Goal: Information Seeking & Learning: Learn about a topic

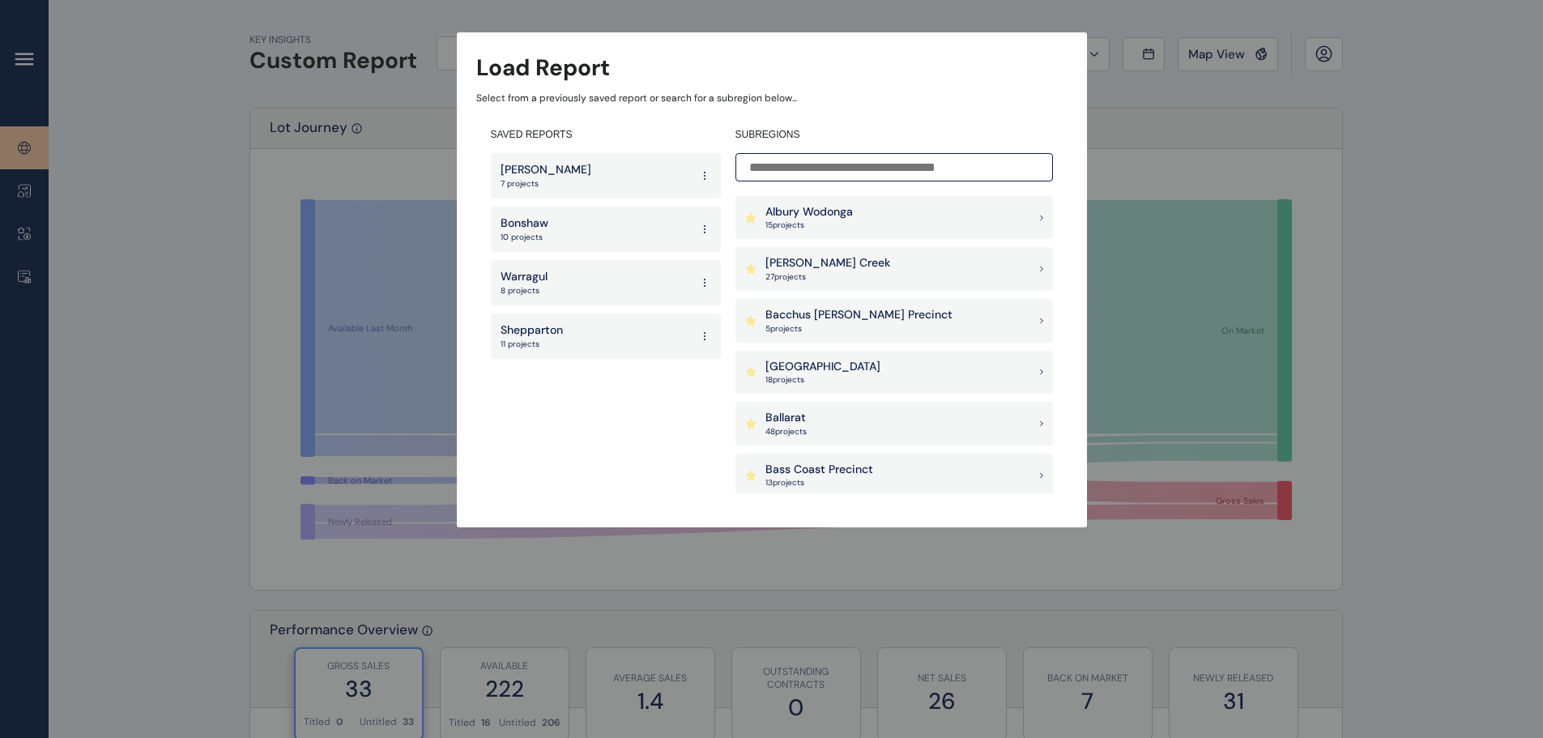
click at [823, 161] on input at bounding box center [893, 167] width 317 height 28
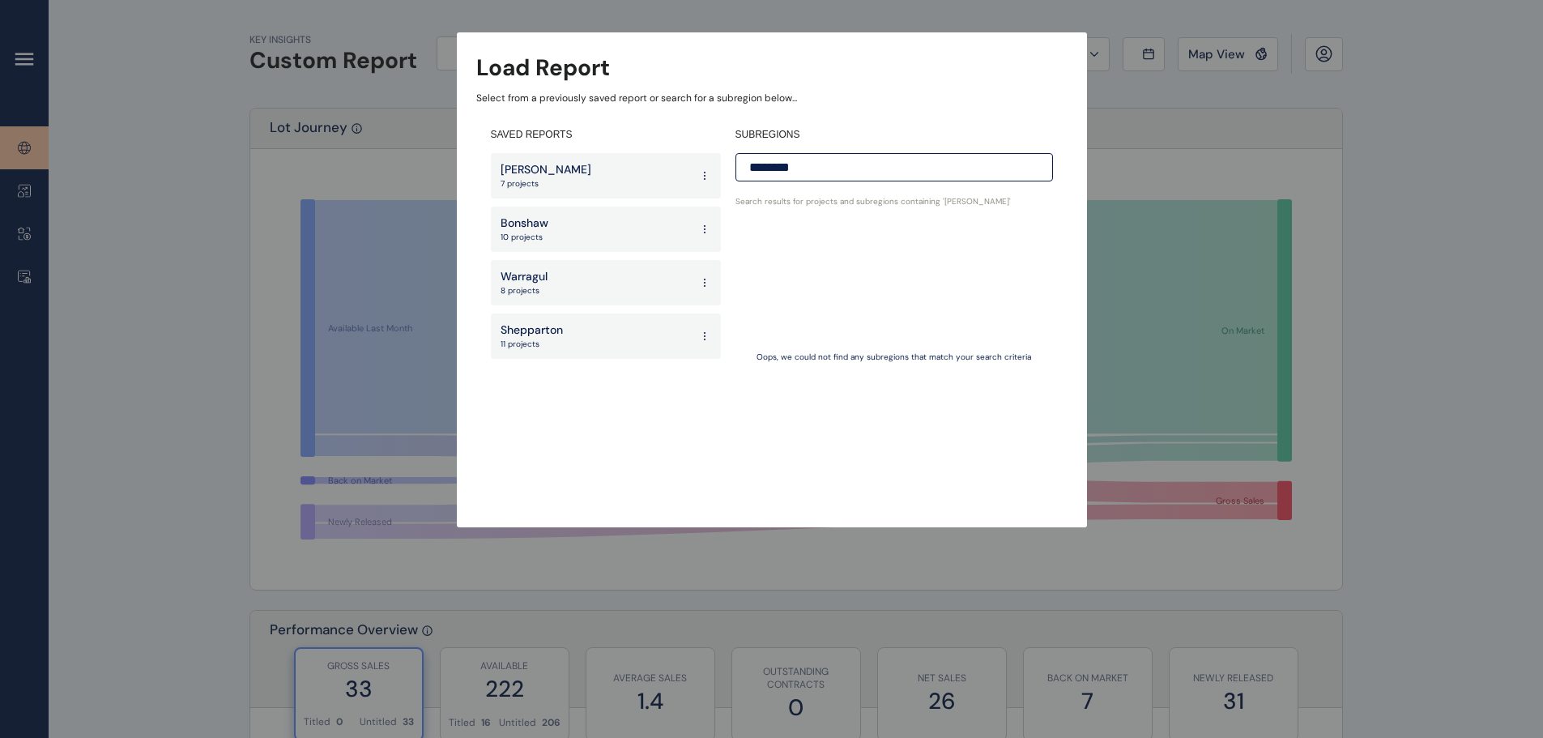
drag, startPoint x: 823, startPoint y: 161, endPoint x: 599, endPoint y: 159, distance: 224.3
click at [598, 160] on div "SAVED REPORTS [PERSON_NAME] 7 projects Bonshaw 10 projects Warragul 8 projects …" at bounding box center [771, 310] width 591 height 394
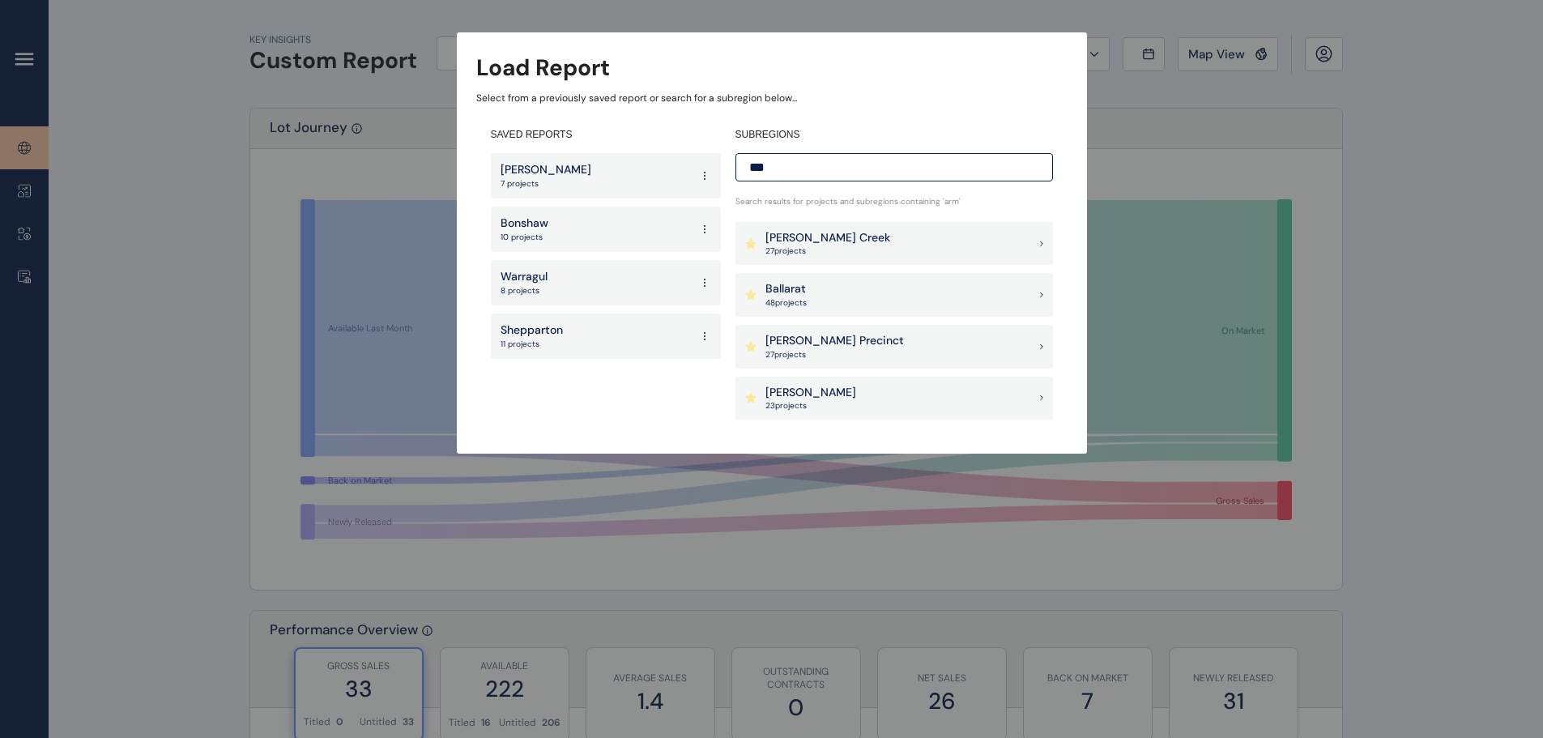
type input "***"
click at [825, 240] on p "[PERSON_NAME] Creek" at bounding box center [827, 238] width 125 height 16
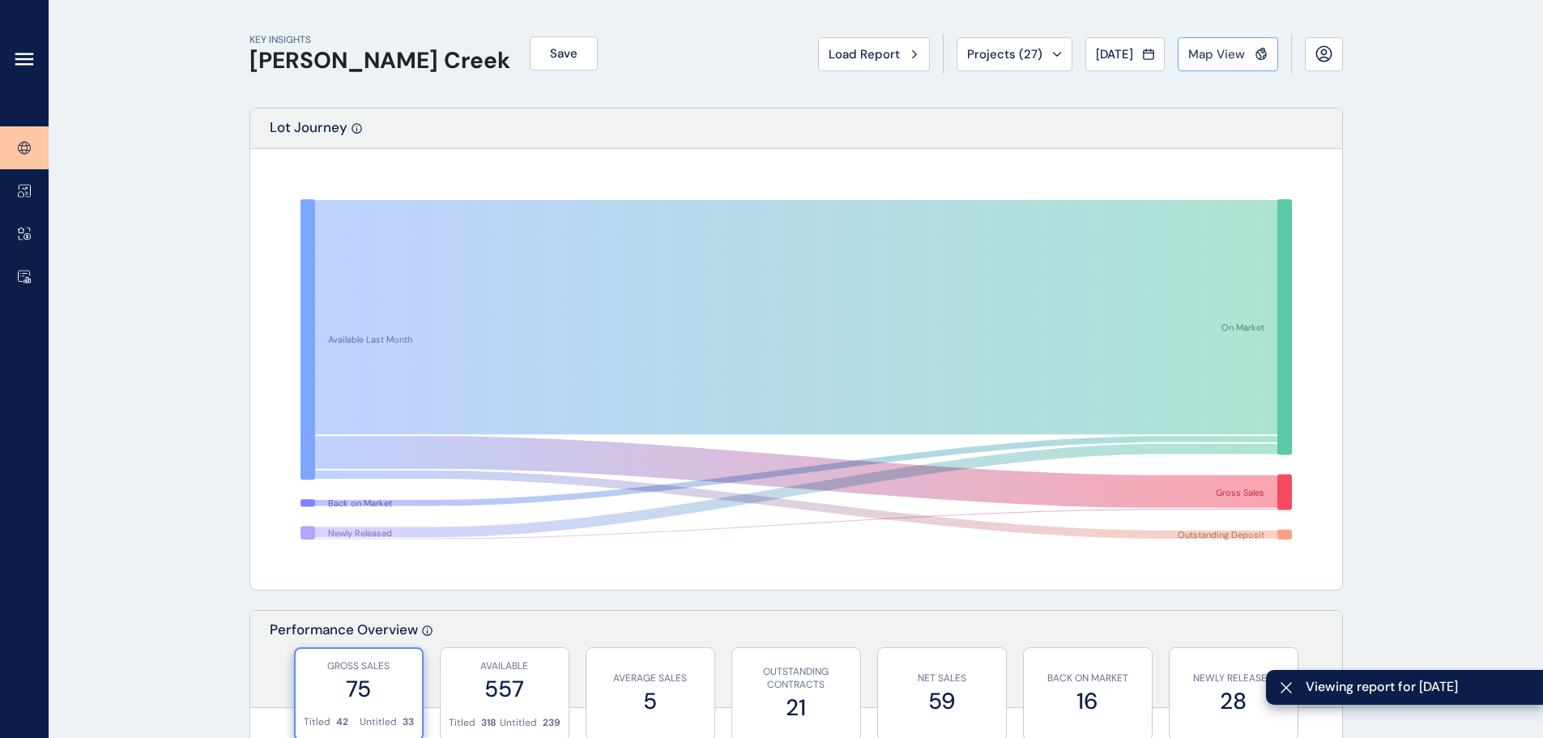
click at [1036, 51] on span "Map View" at bounding box center [1216, 54] width 57 height 16
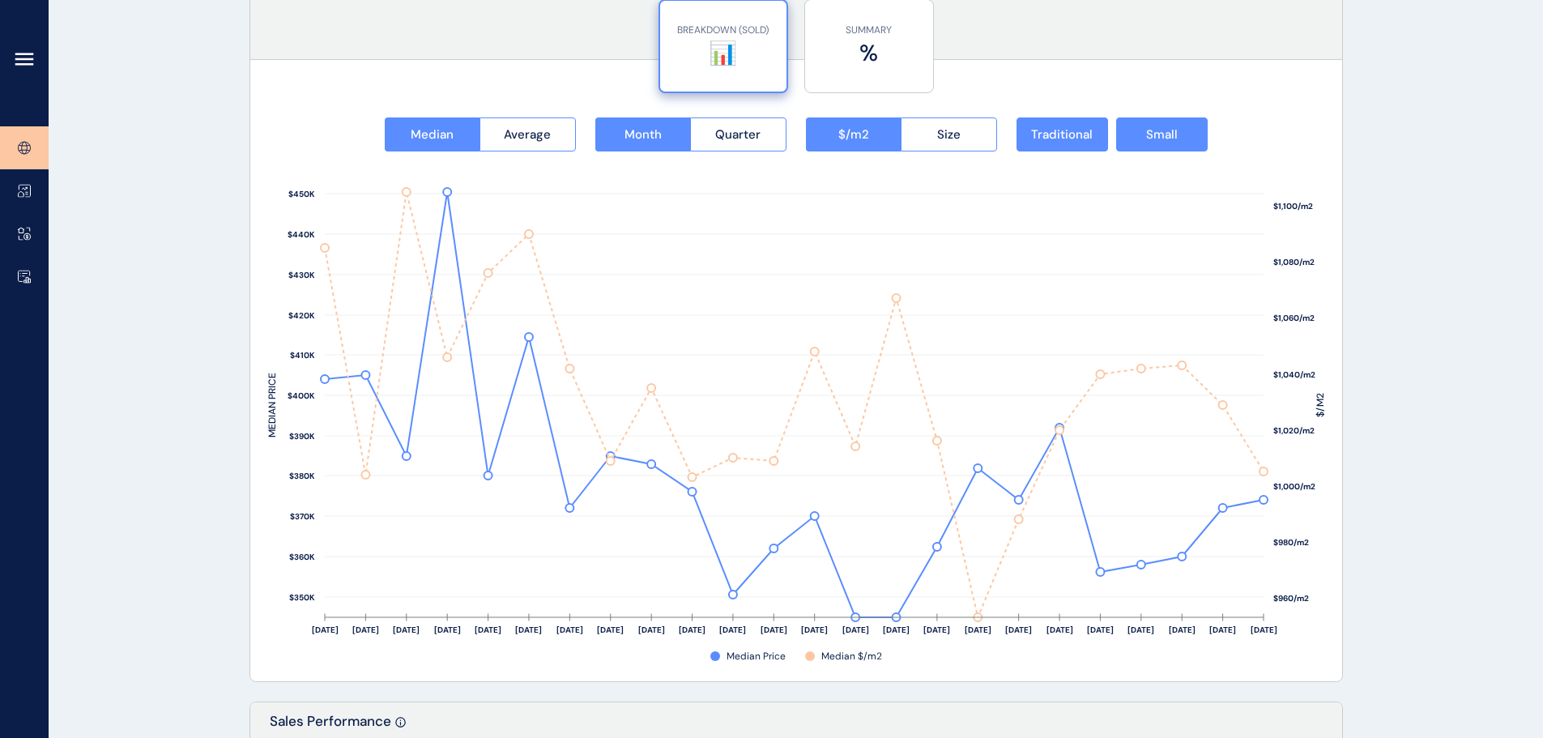
scroll to position [2105, 0]
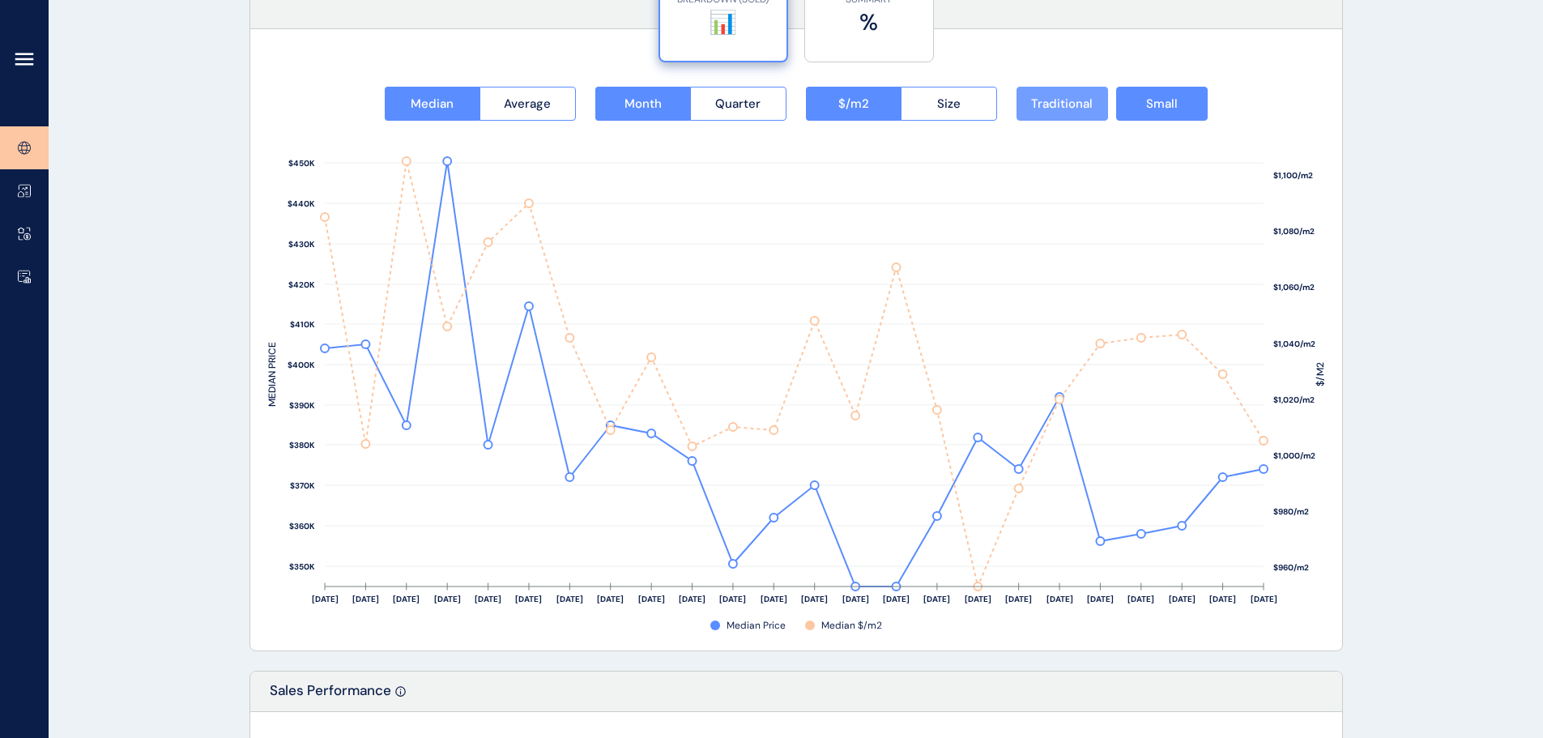
click at [1036, 102] on span "Traditional" at bounding box center [1062, 104] width 62 height 16
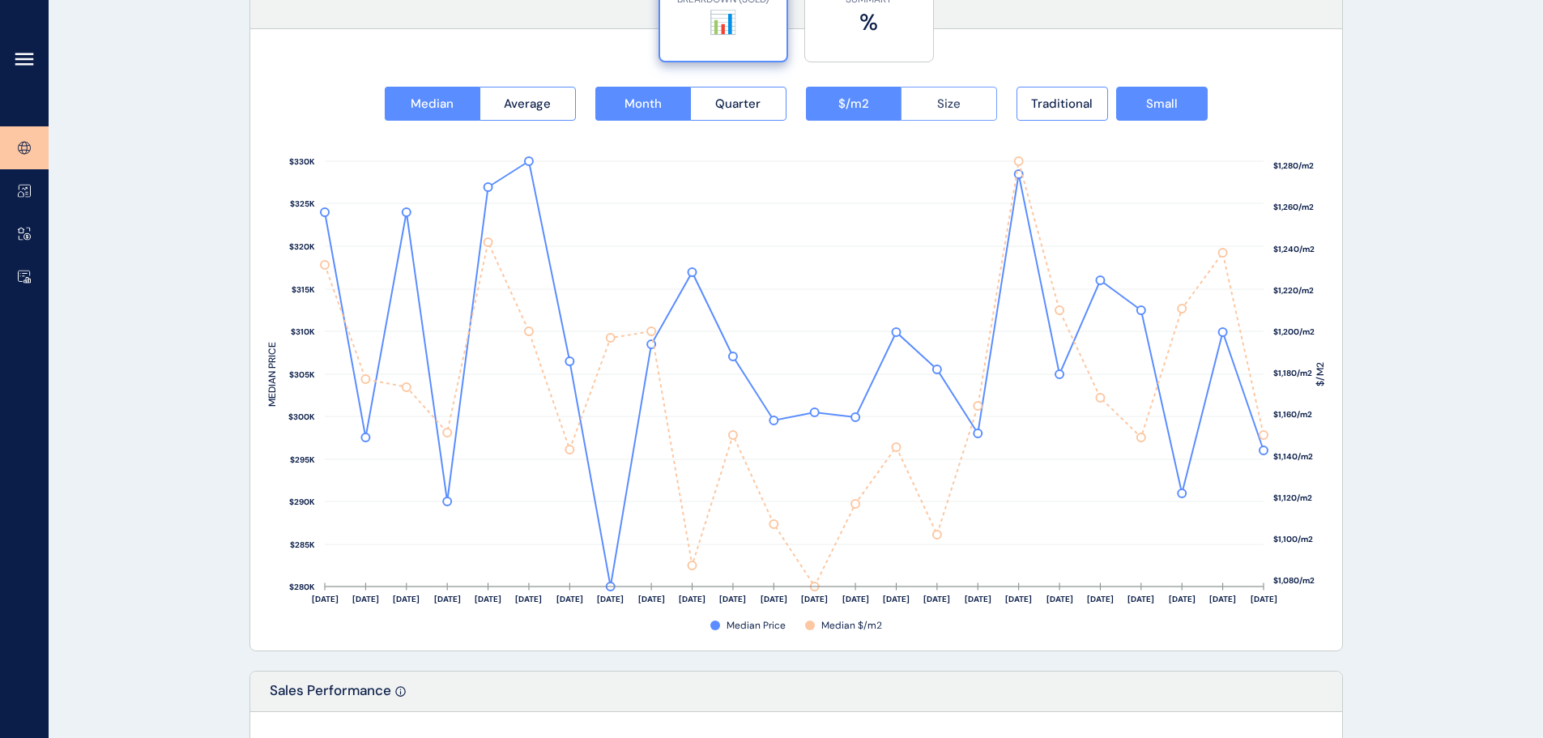
click at [974, 111] on button "Size" at bounding box center [948, 104] width 96 height 34
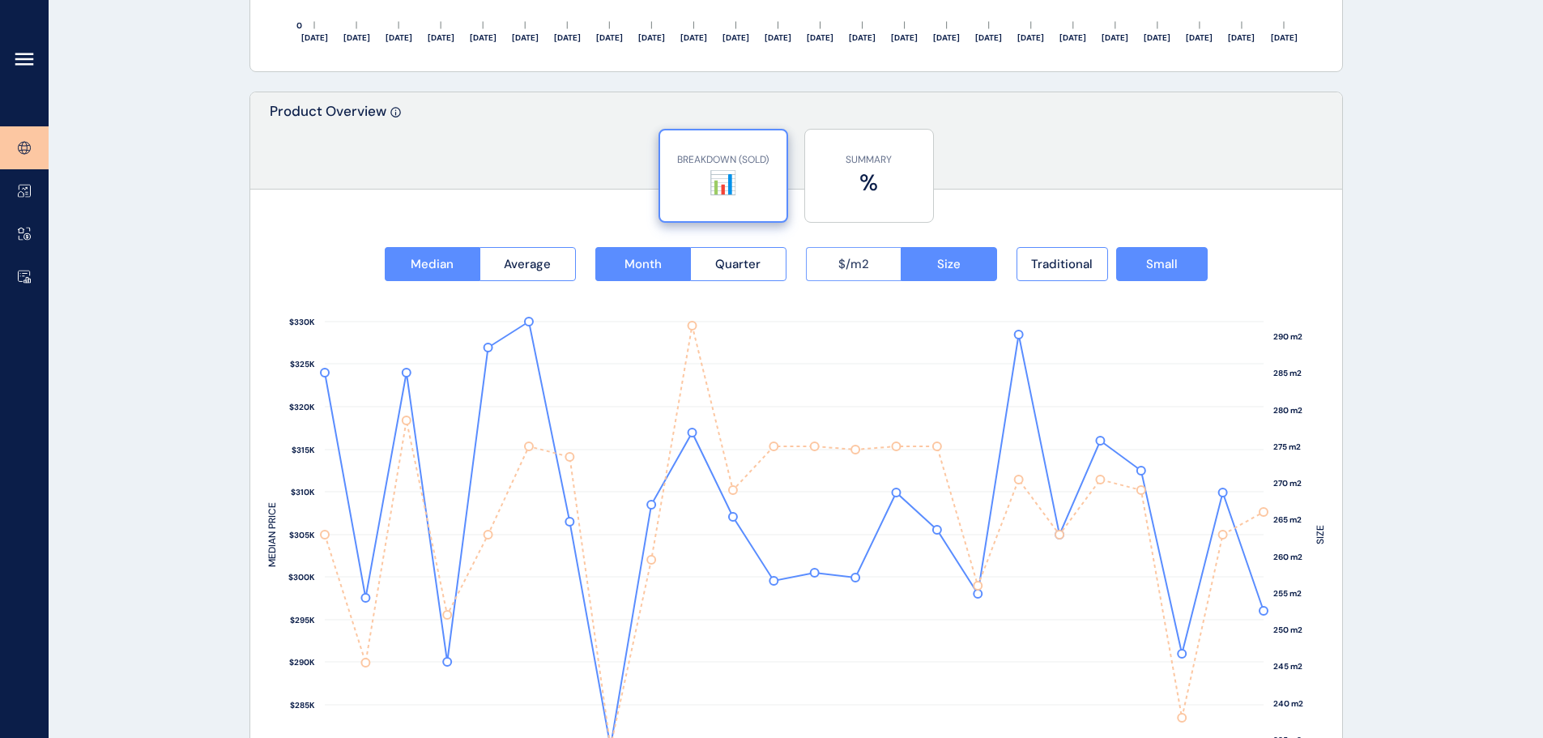
scroll to position [1943, 0]
click at [860, 269] on span "$/m2" at bounding box center [853, 265] width 31 height 16
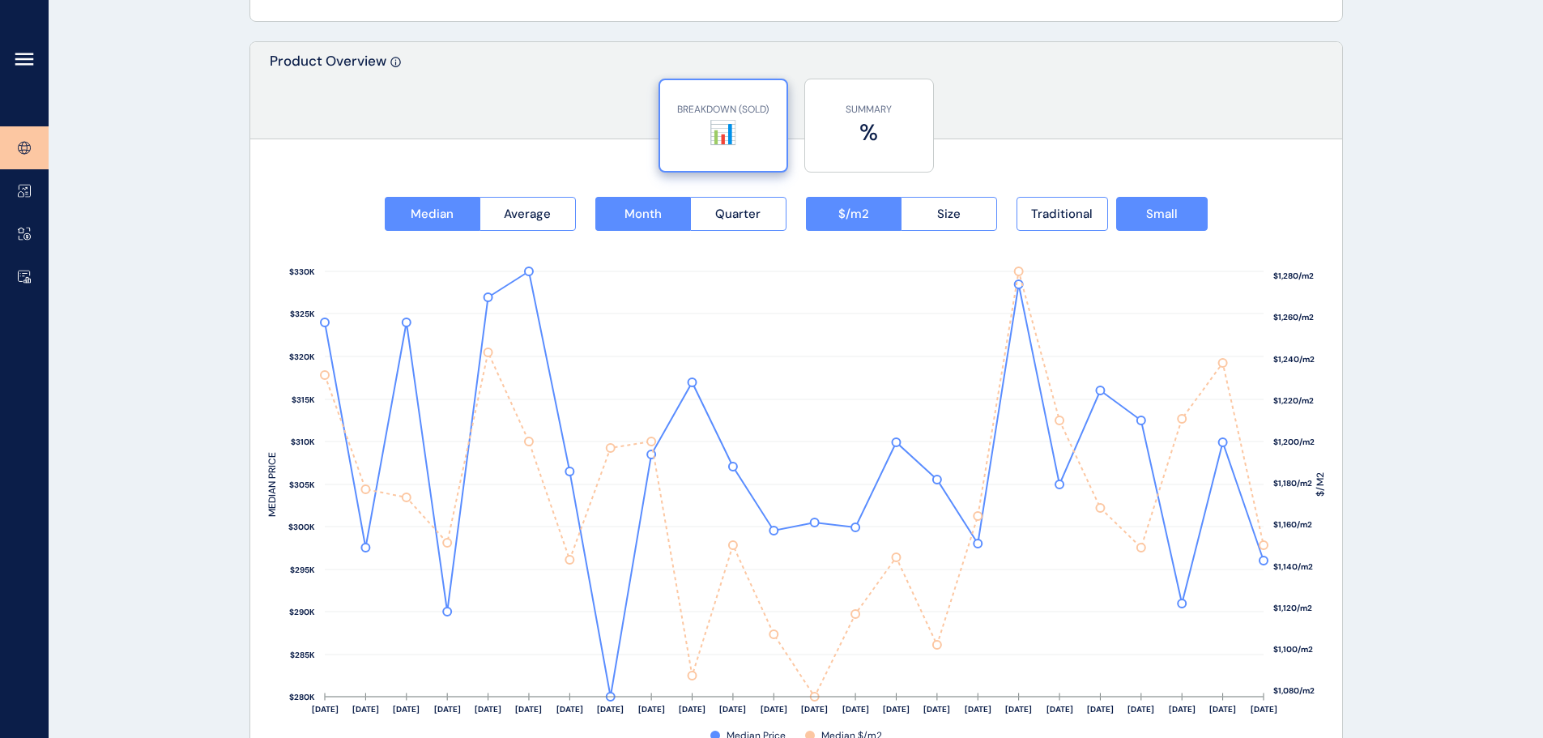
scroll to position [2024, 0]
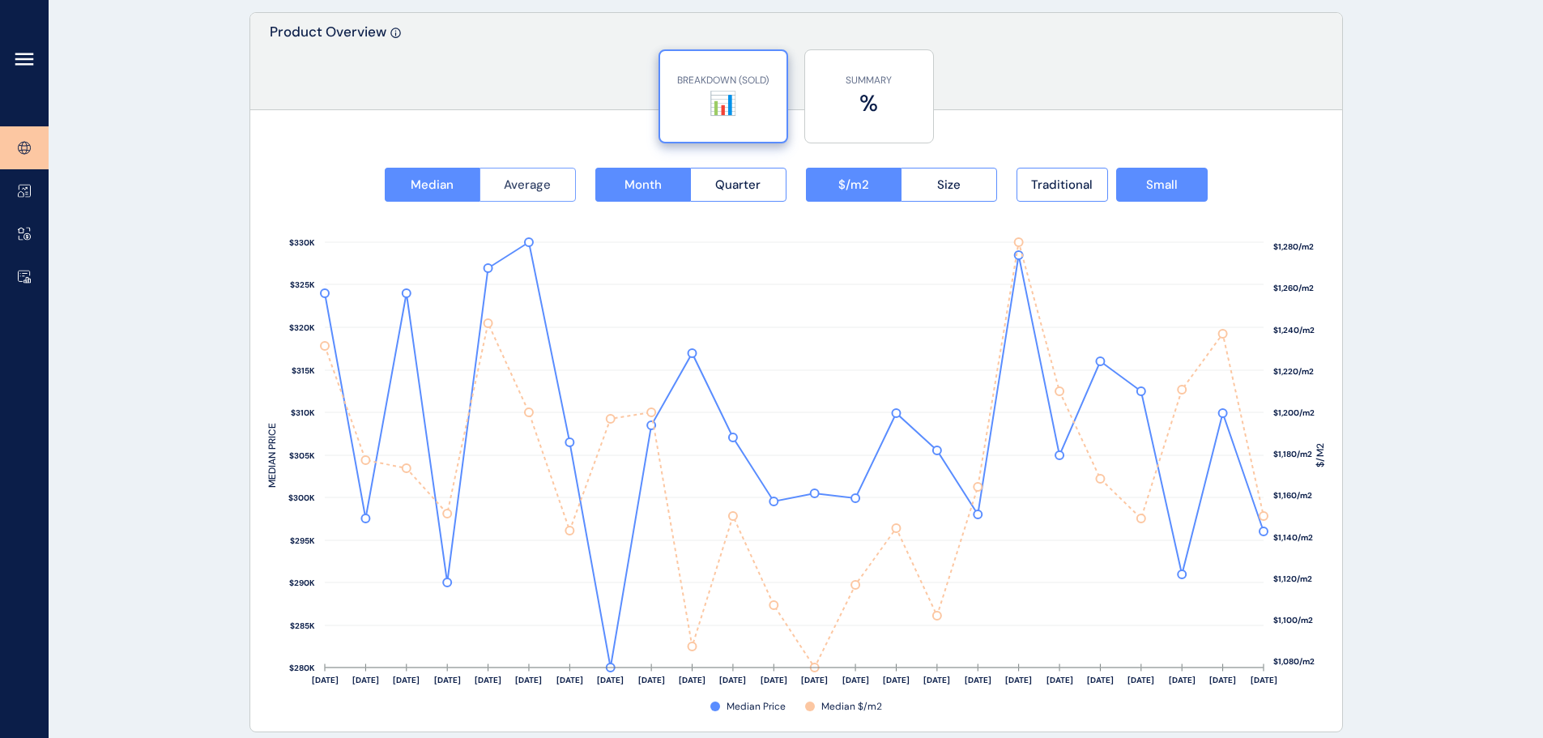
click at [524, 184] on span "Average" at bounding box center [527, 185] width 47 height 16
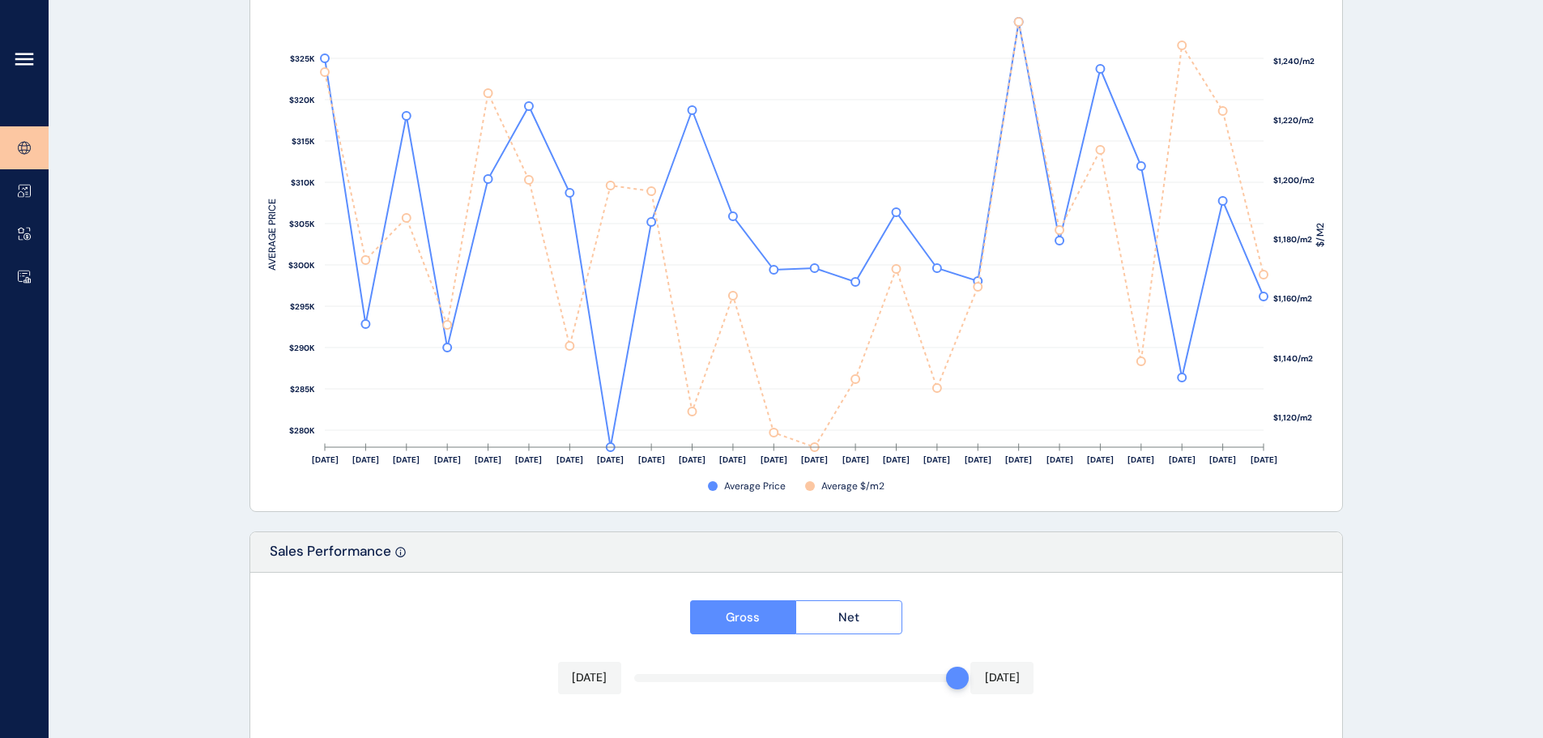
scroll to position [2509, 0]
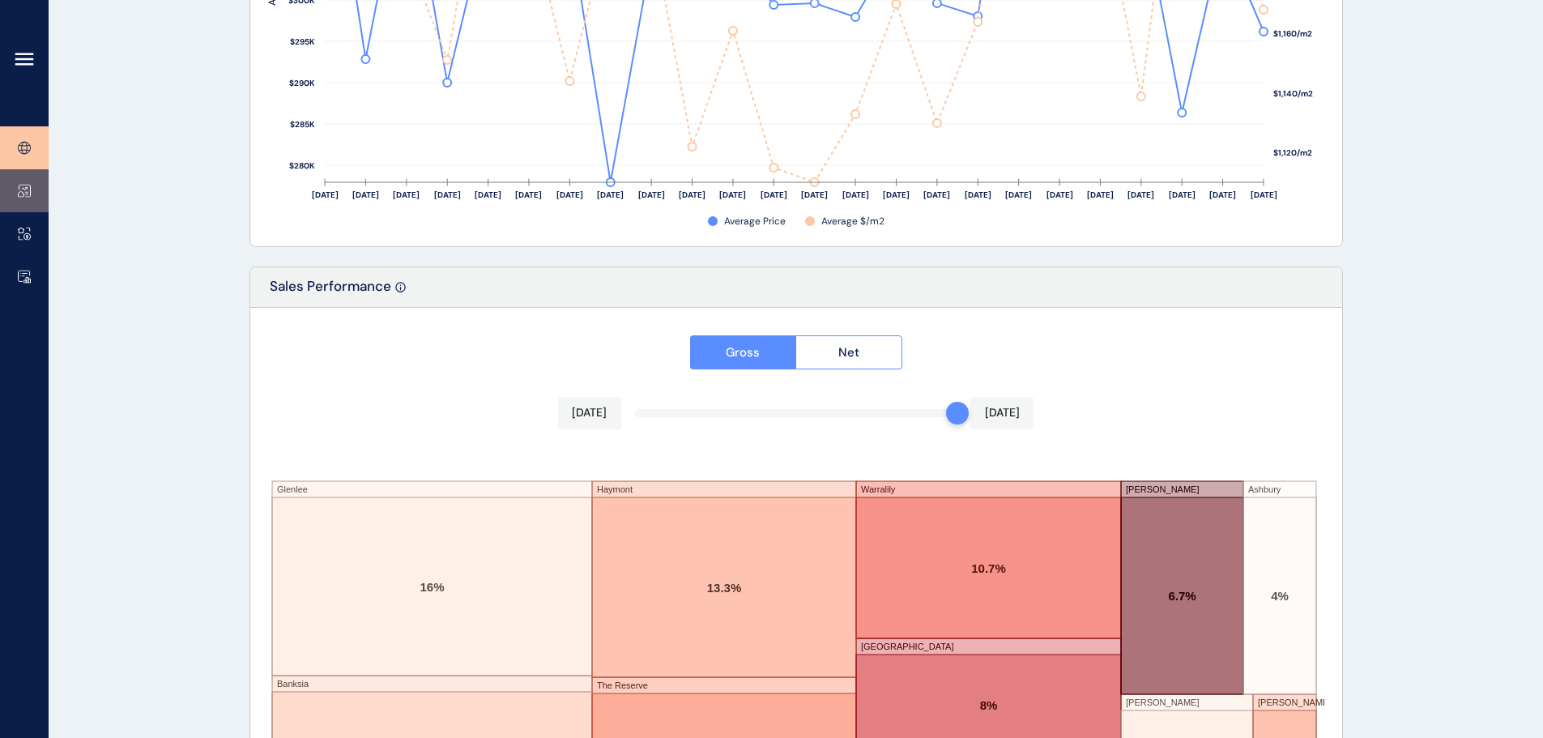
click at [36, 198] on link at bounding box center [24, 190] width 49 height 43
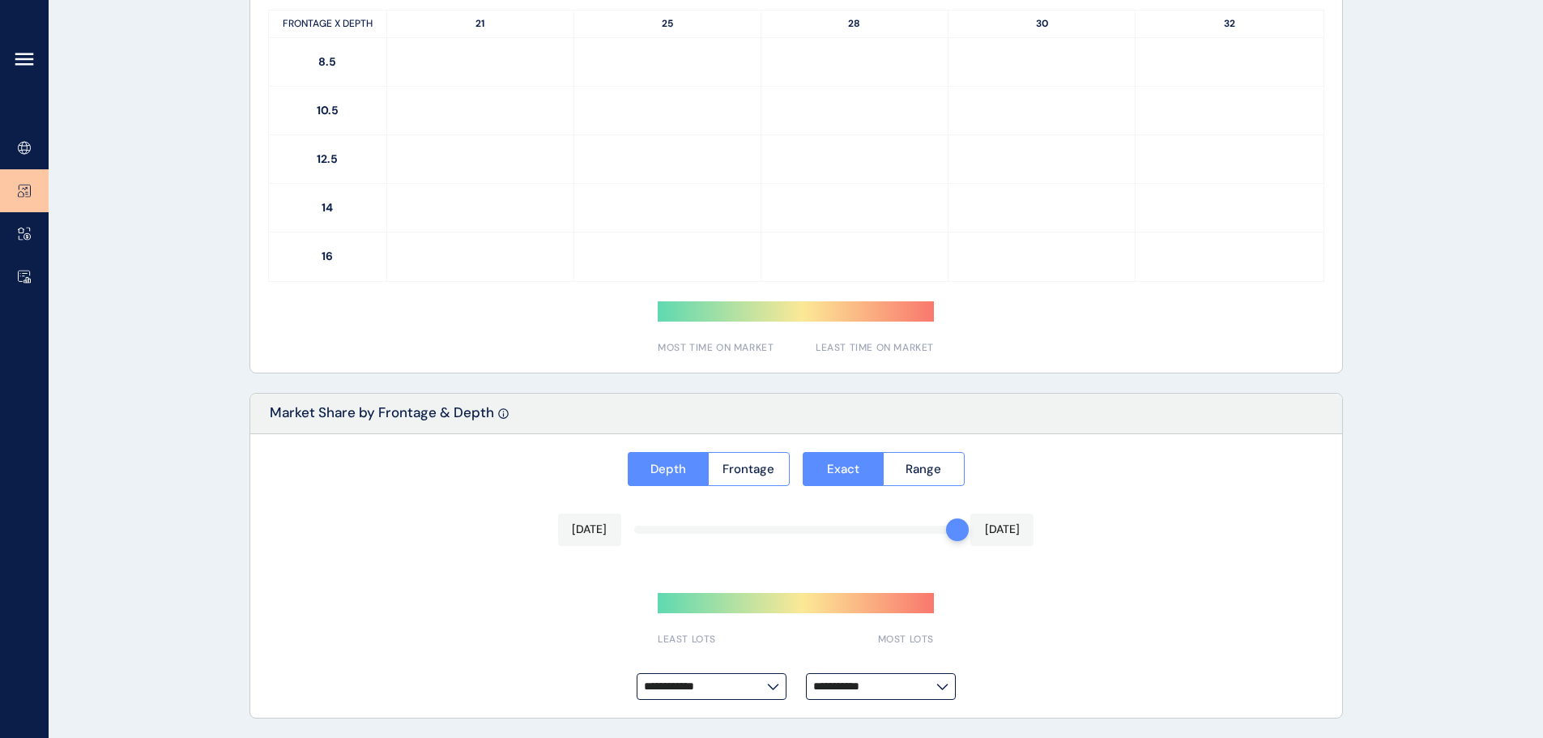
type input "**********"
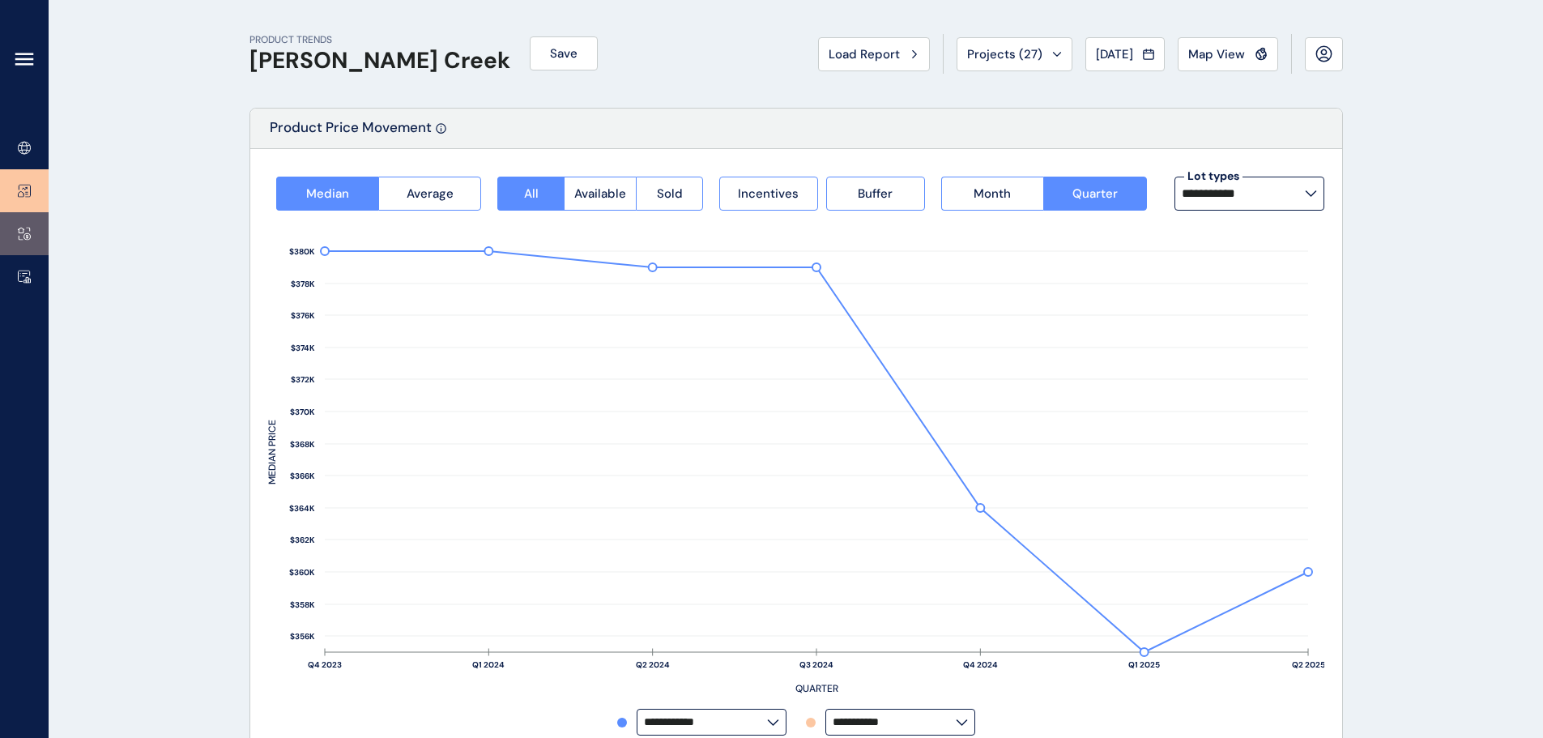
click at [28, 234] on icon at bounding box center [24, 234] width 13 height 14
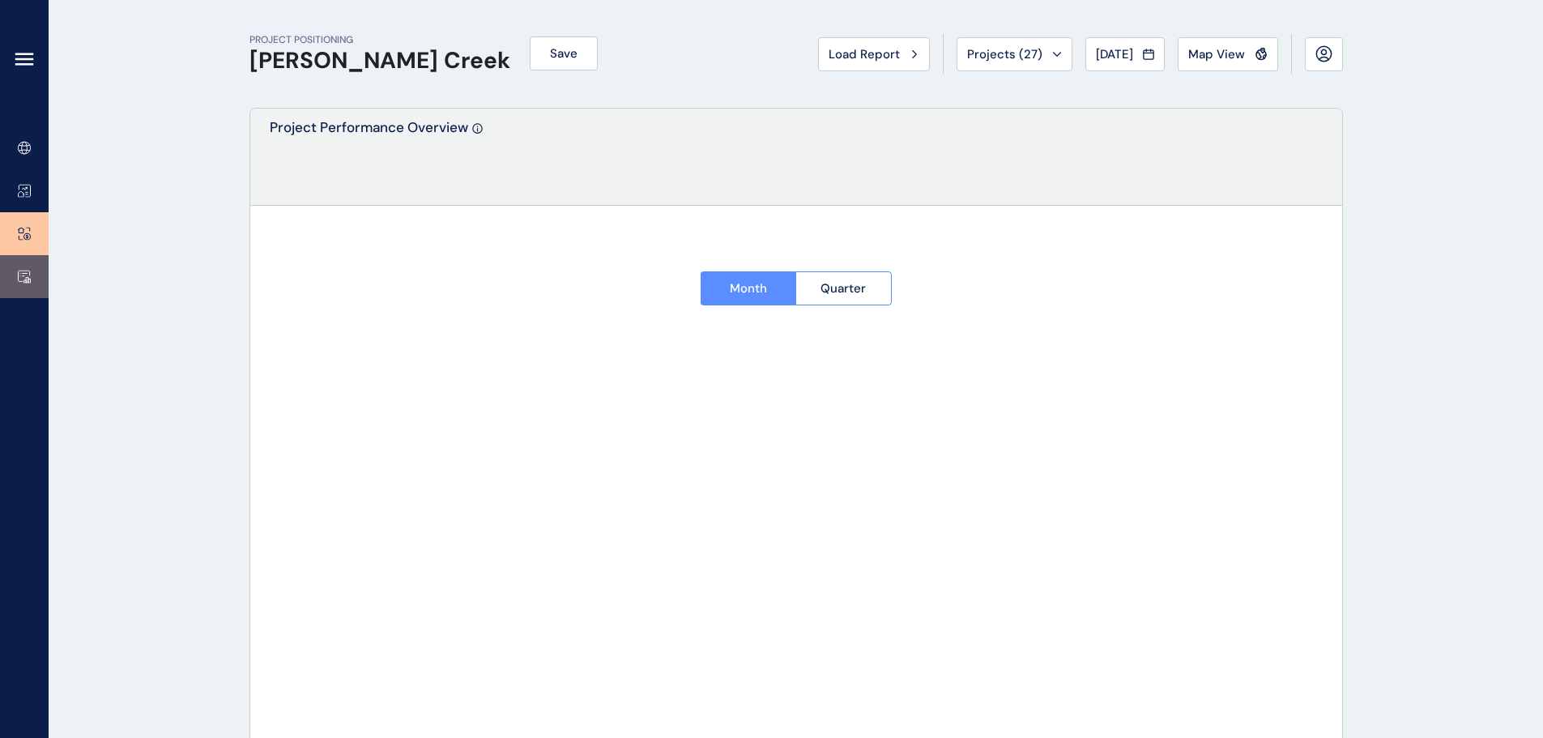
type input "*******"
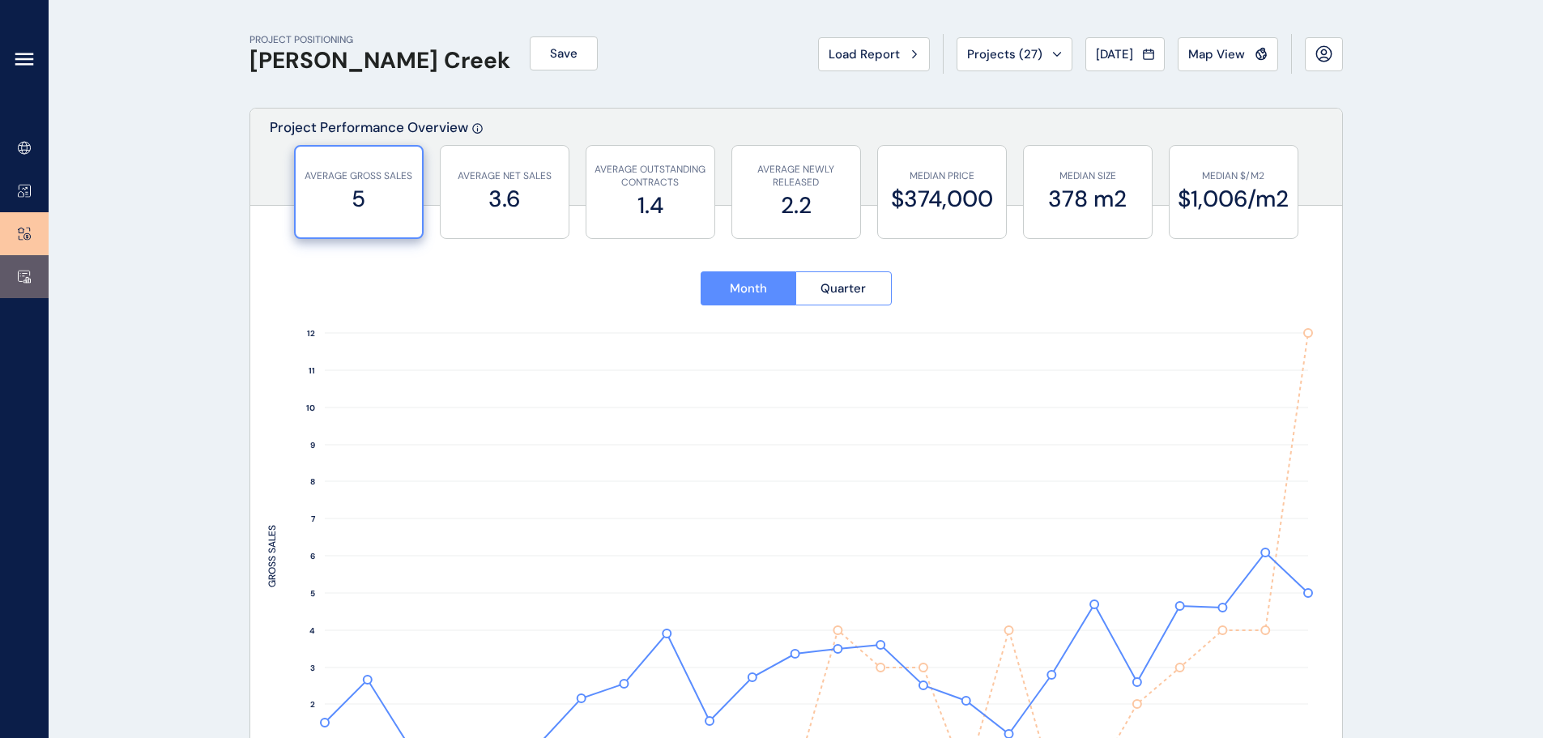
click at [24, 277] on icon at bounding box center [24, 277] width 13 height 14
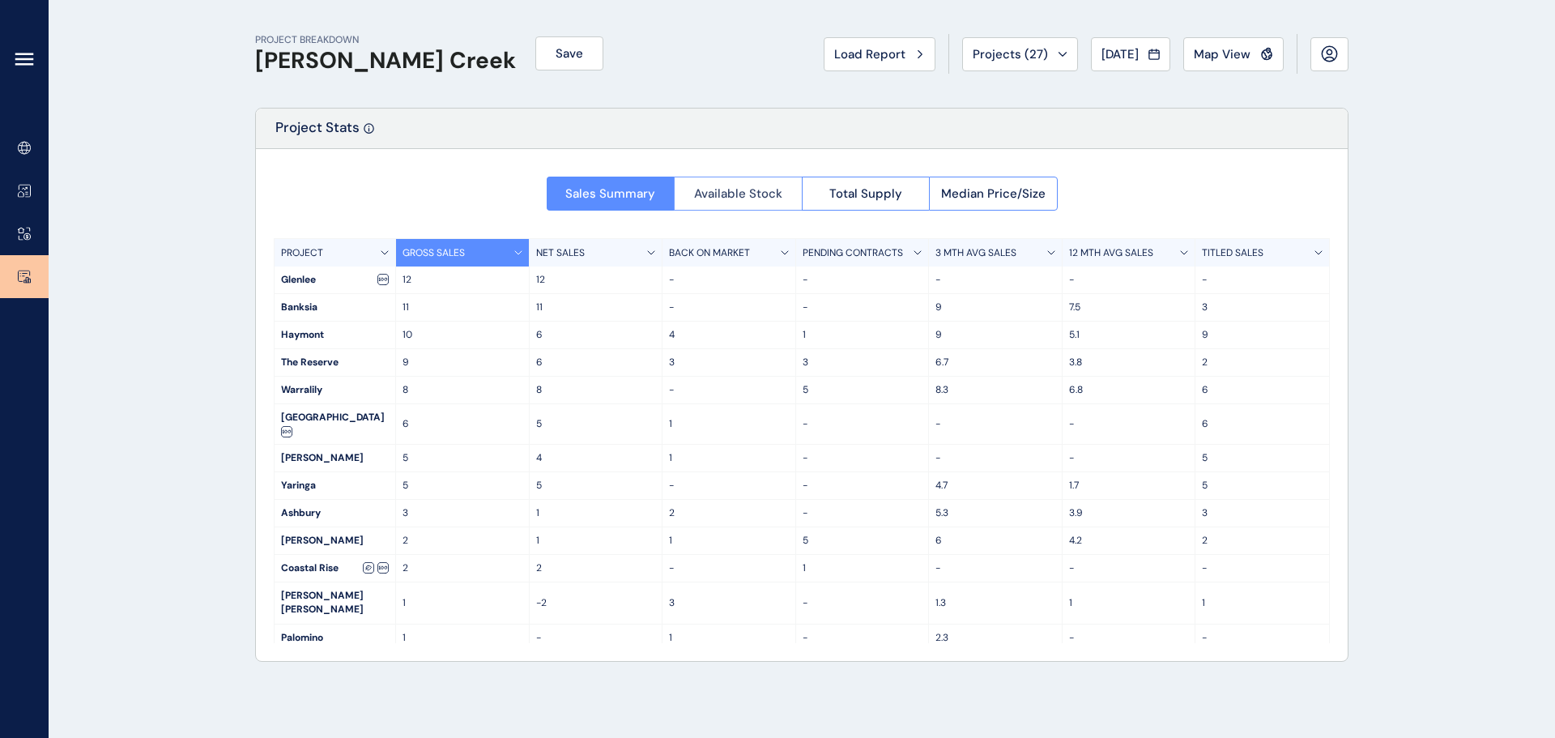
click at [745, 183] on button "Available Stock" at bounding box center [738, 194] width 128 height 34
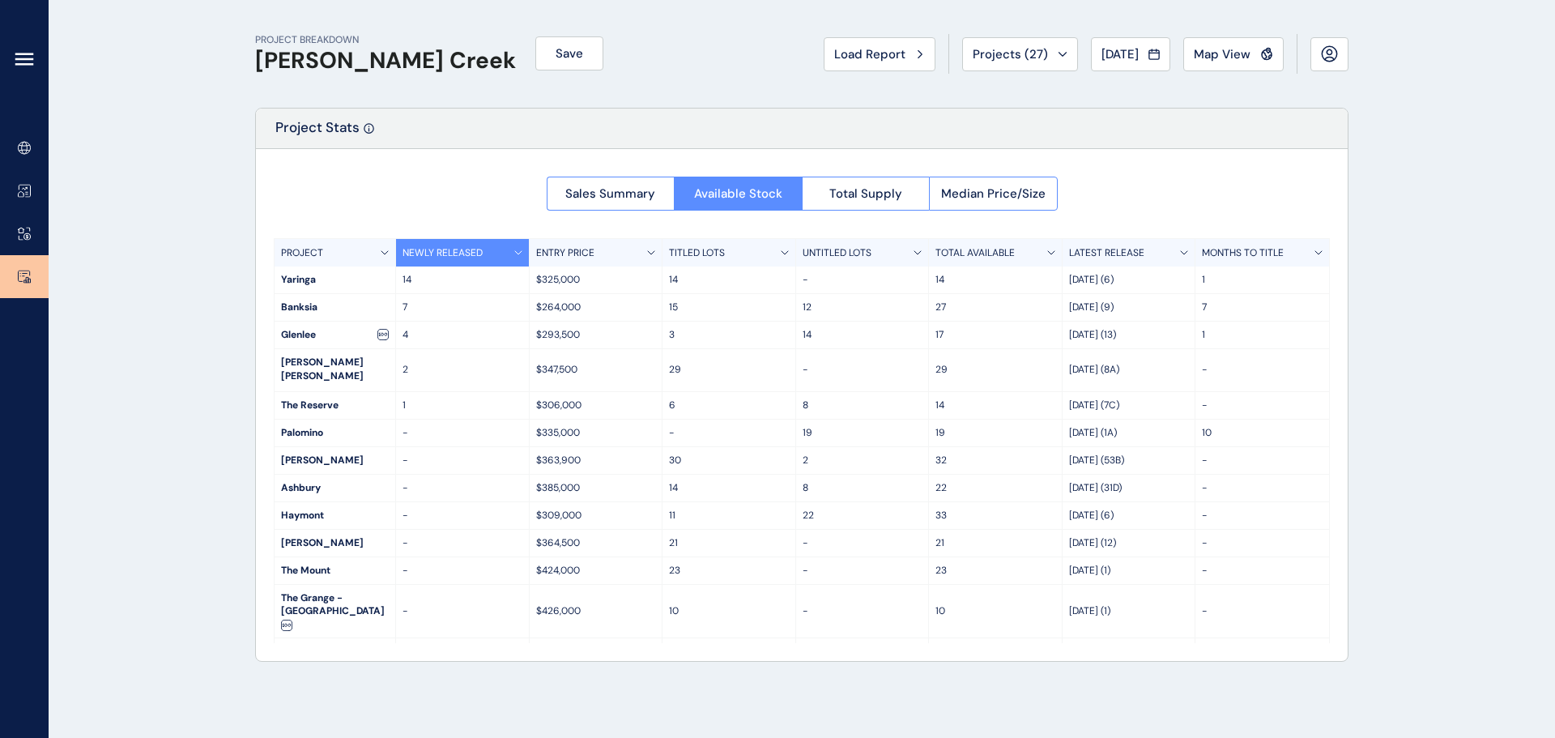
click at [875, 194] on span "Total Supply" at bounding box center [865, 193] width 73 height 16
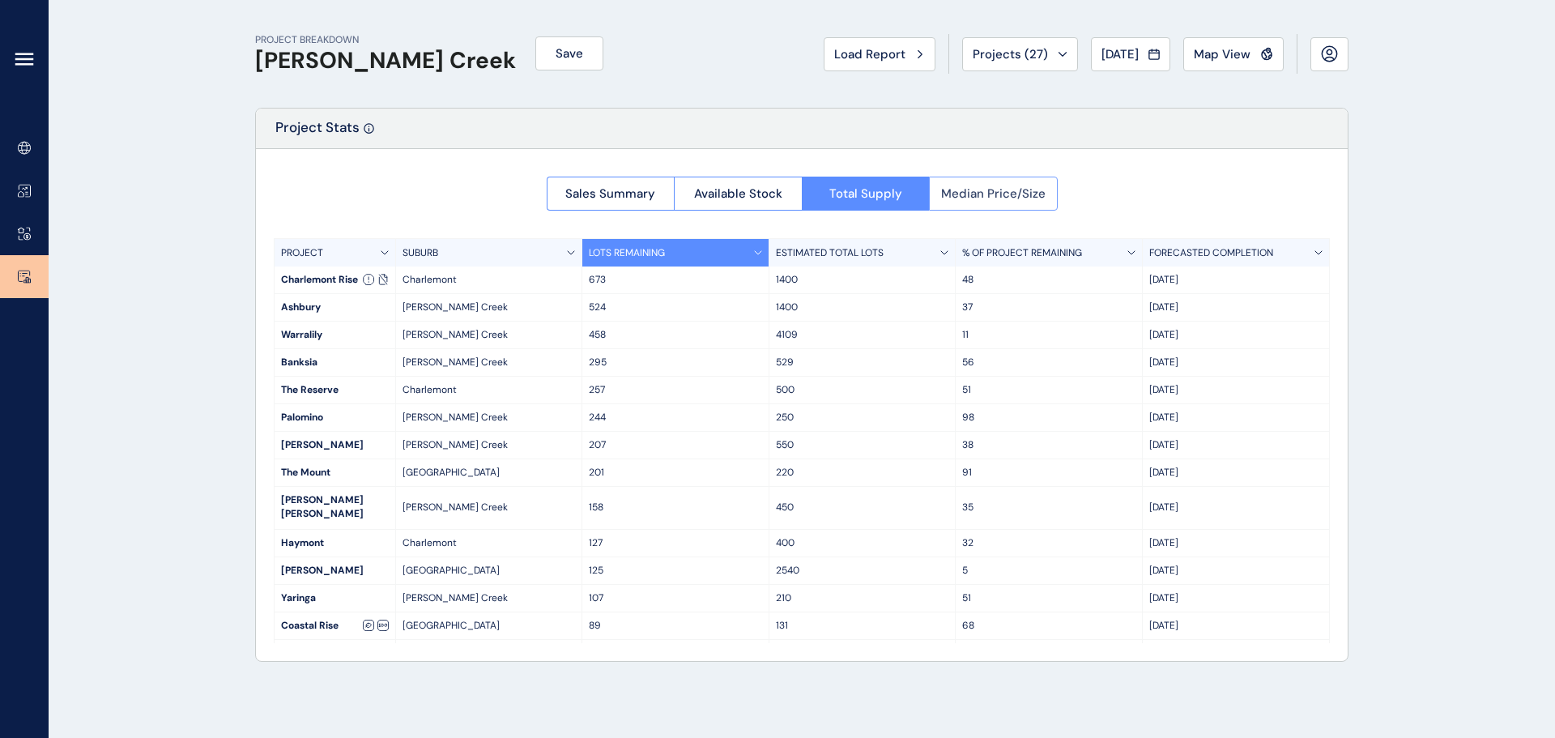
click at [1010, 181] on button "Median Price/Size" at bounding box center [993, 194] width 129 height 34
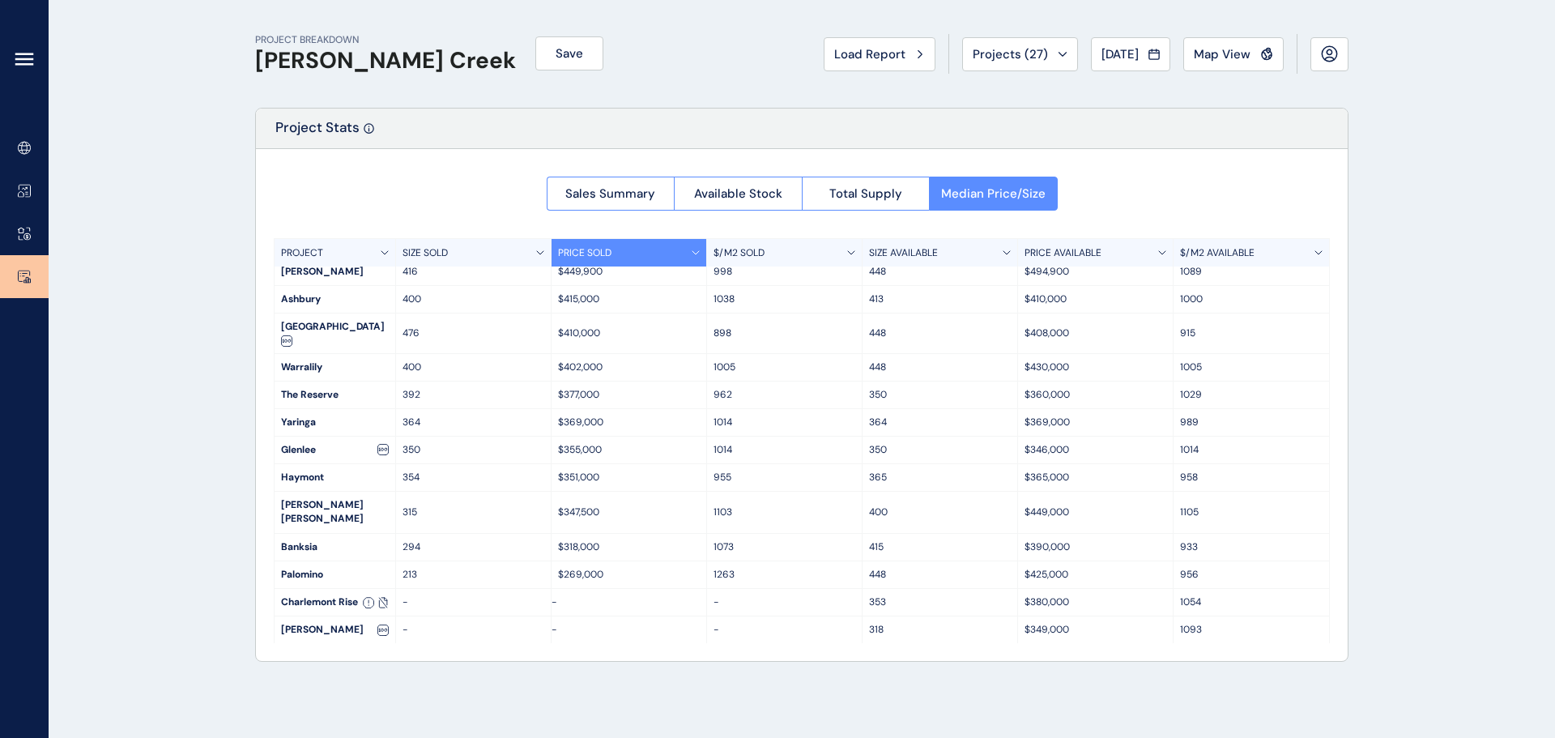
scroll to position [66, 0]
click at [632, 192] on span "Sales Summary" at bounding box center [610, 193] width 90 height 16
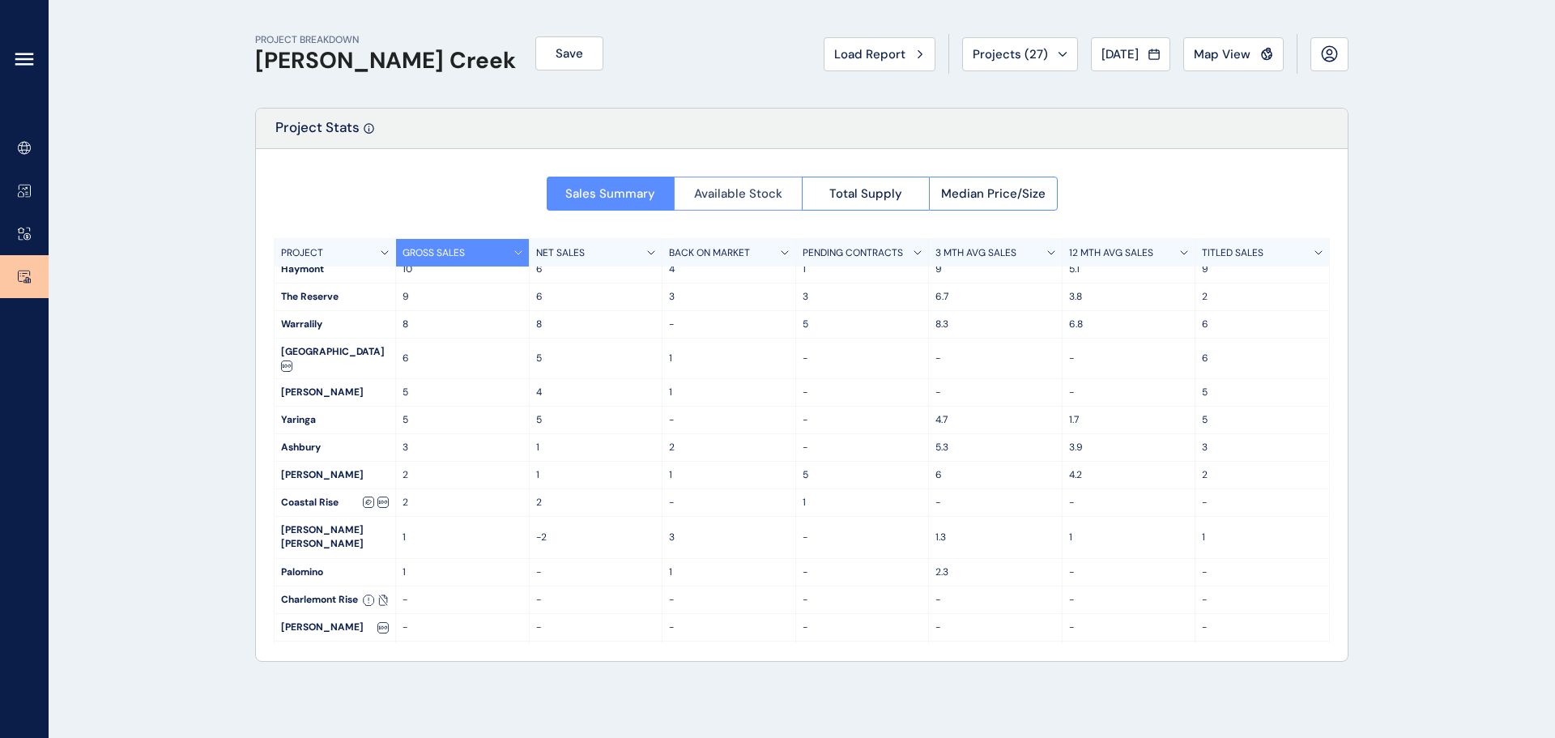
click at [766, 191] on span "Available Stock" at bounding box center [738, 193] width 88 height 16
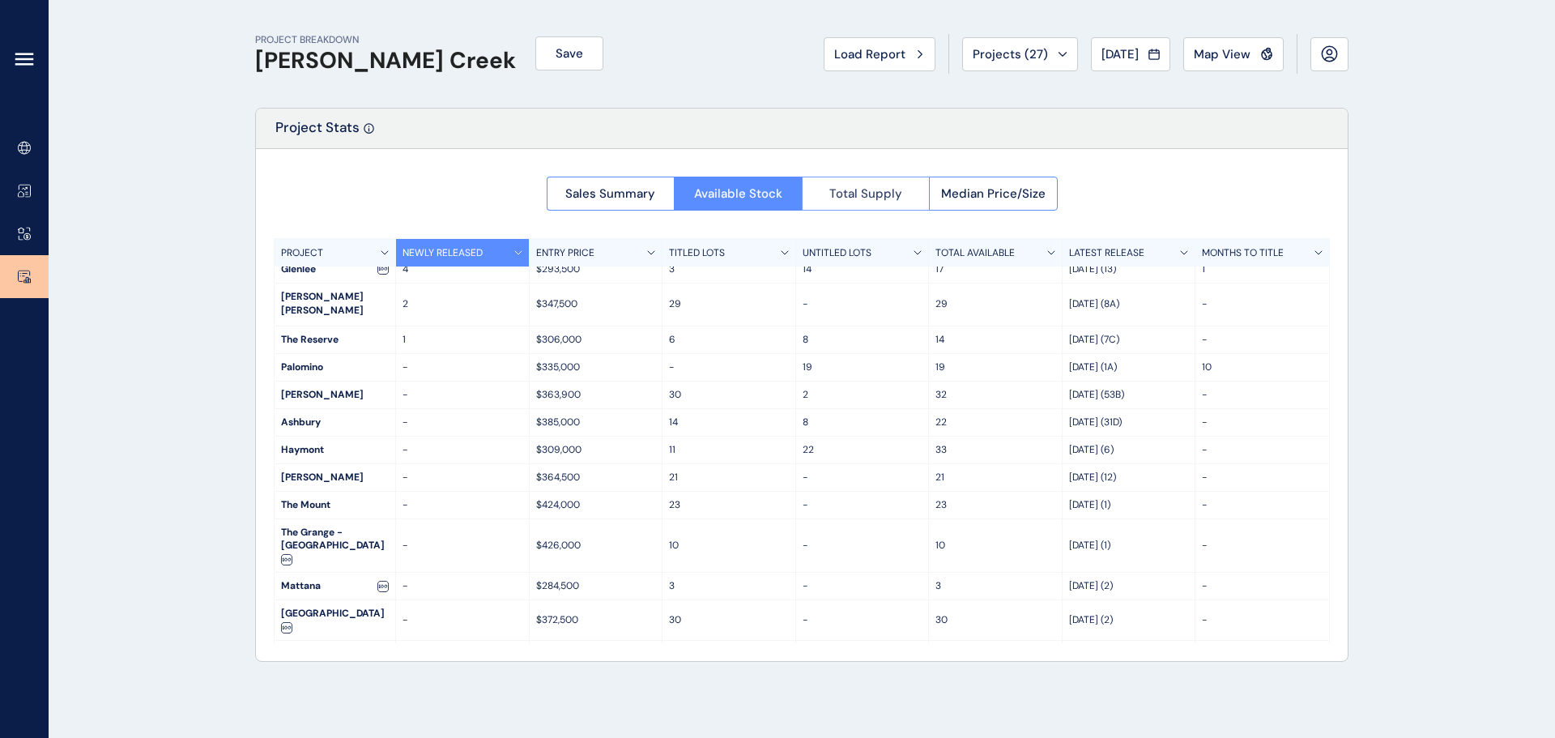
click at [866, 194] on span "Total Supply" at bounding box center [865, 193] width 73 height 16
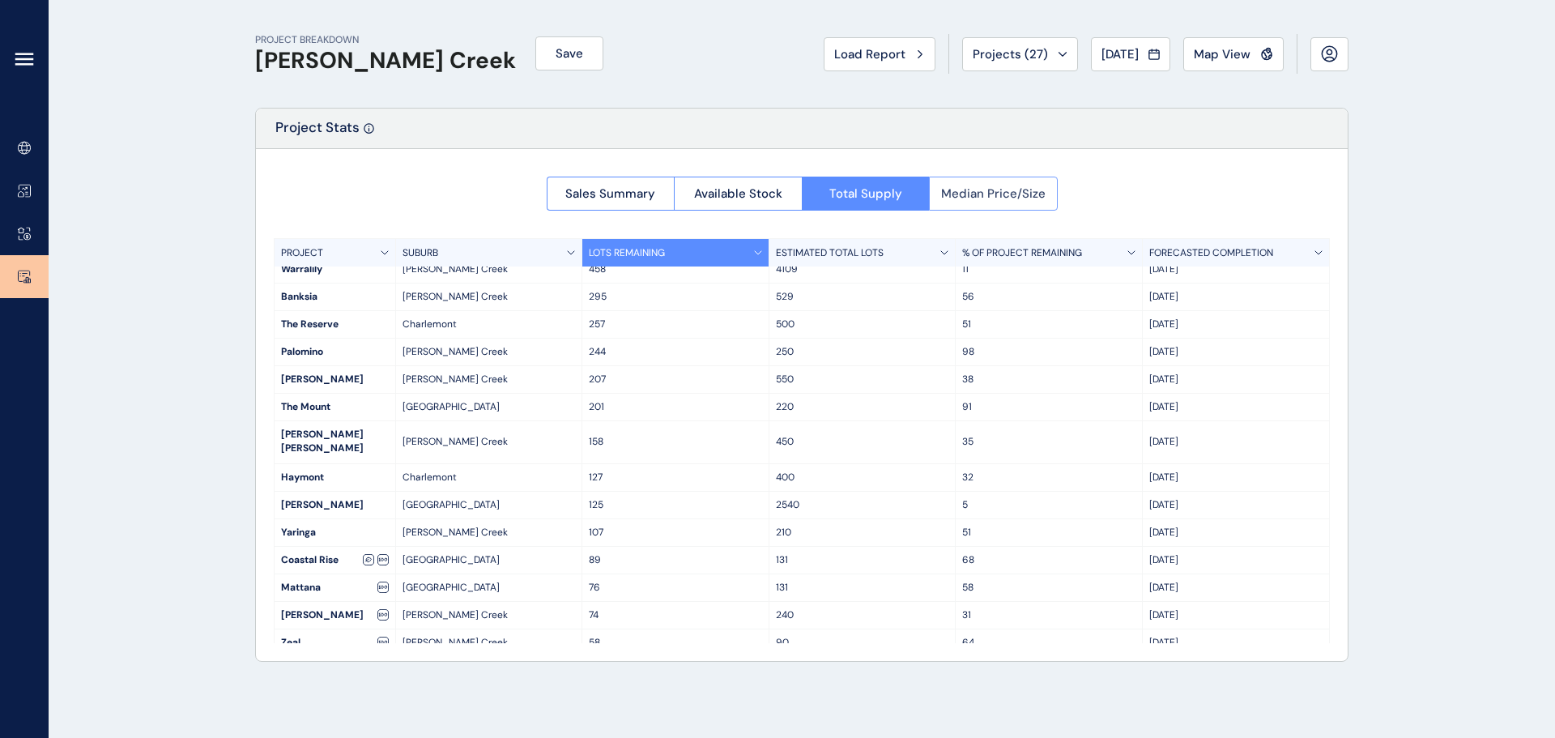
click at [986, 193] on span "Median Price/Size" at bounding box center [993, 193] width 104 height 16
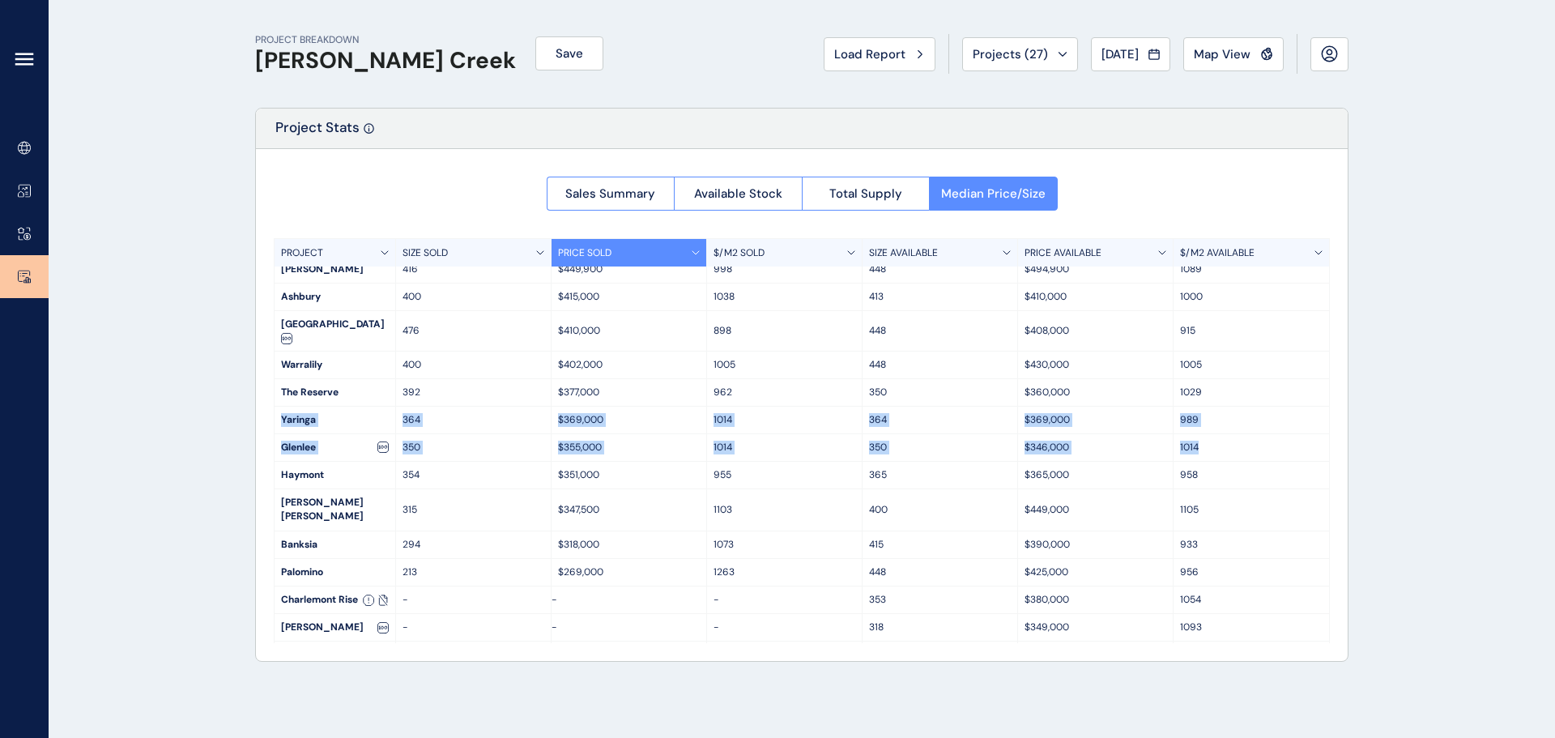
drag, startPoint x: 1331, startPoint y: 367, endPoint x: 1330, endPoint y: 438, distance: 71.3
click at [1036, 438] on div "Sales Summary Available Stock Total Supply Median Price/Size PROJECT SIZE SOLD …" at bounding box center [802, 405] width 1092 height 512
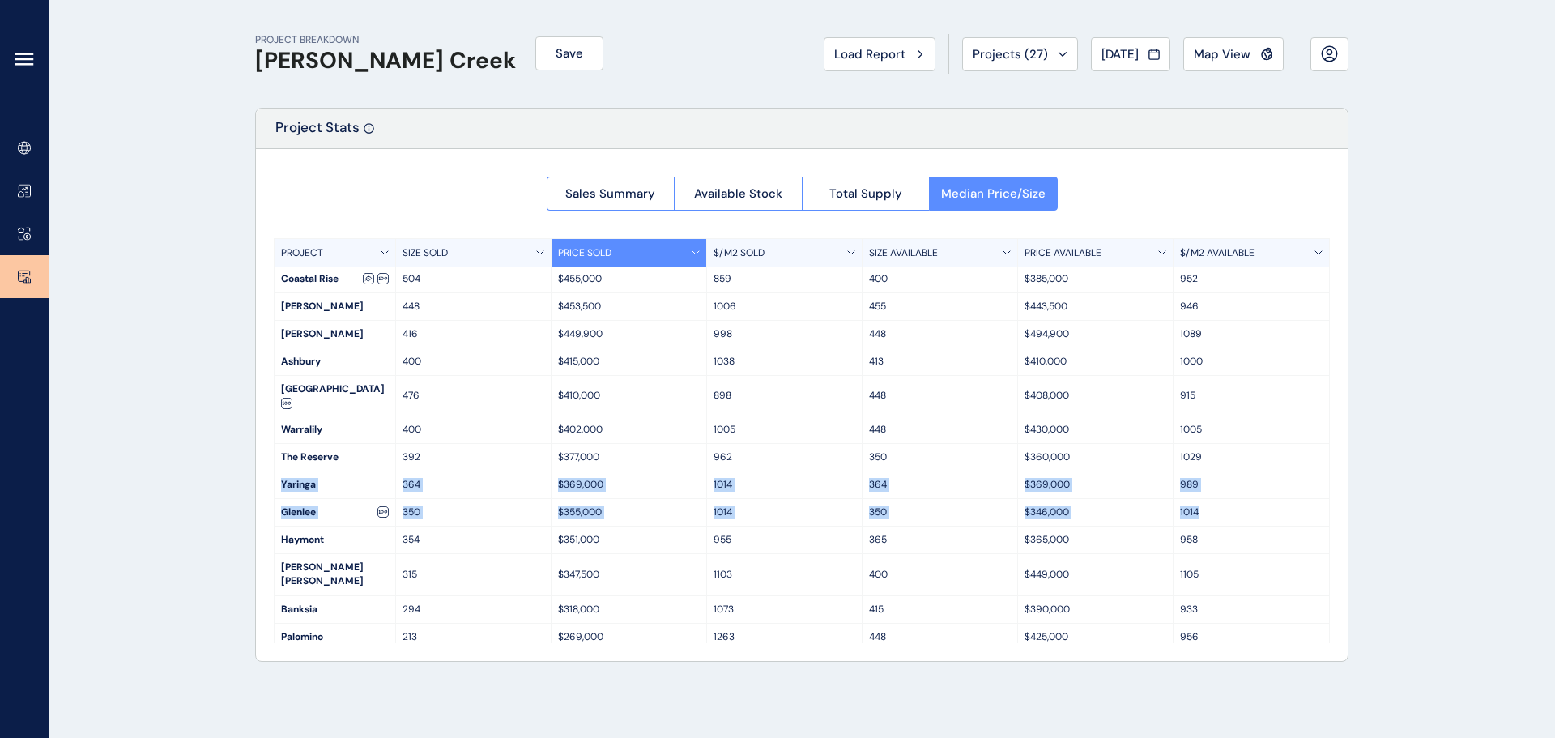
scroll to position [0, 0]
click at [696, 510] on p "$269,000" at bounding box center [629, 638] width 142 height 14
click at [1036, 56] on div "Map View" at bounding box center [1233, 54] width 79 height 16
